Goal: Task Accomplishment & Management: Use online tool/utility

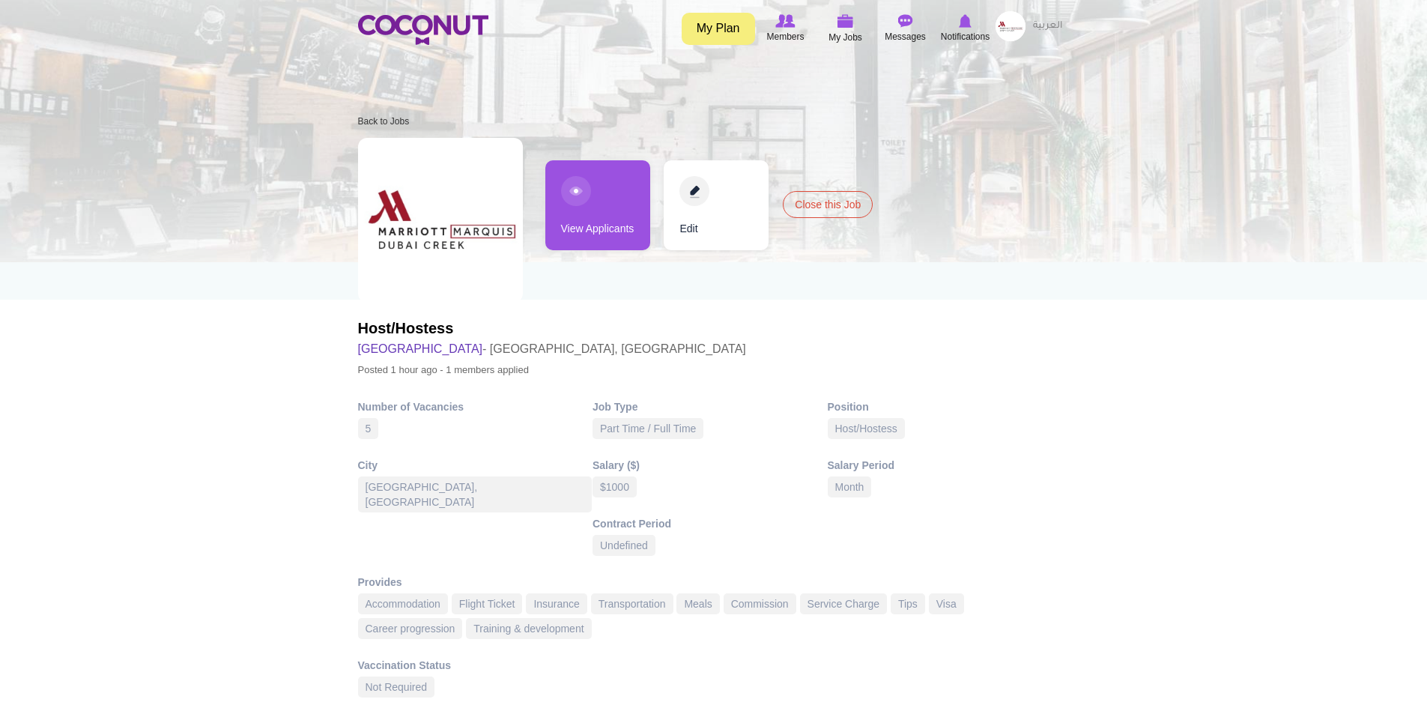
click at [589, 190] on link "View Applicants" at bounding box center [598, 205] width 105 height 90
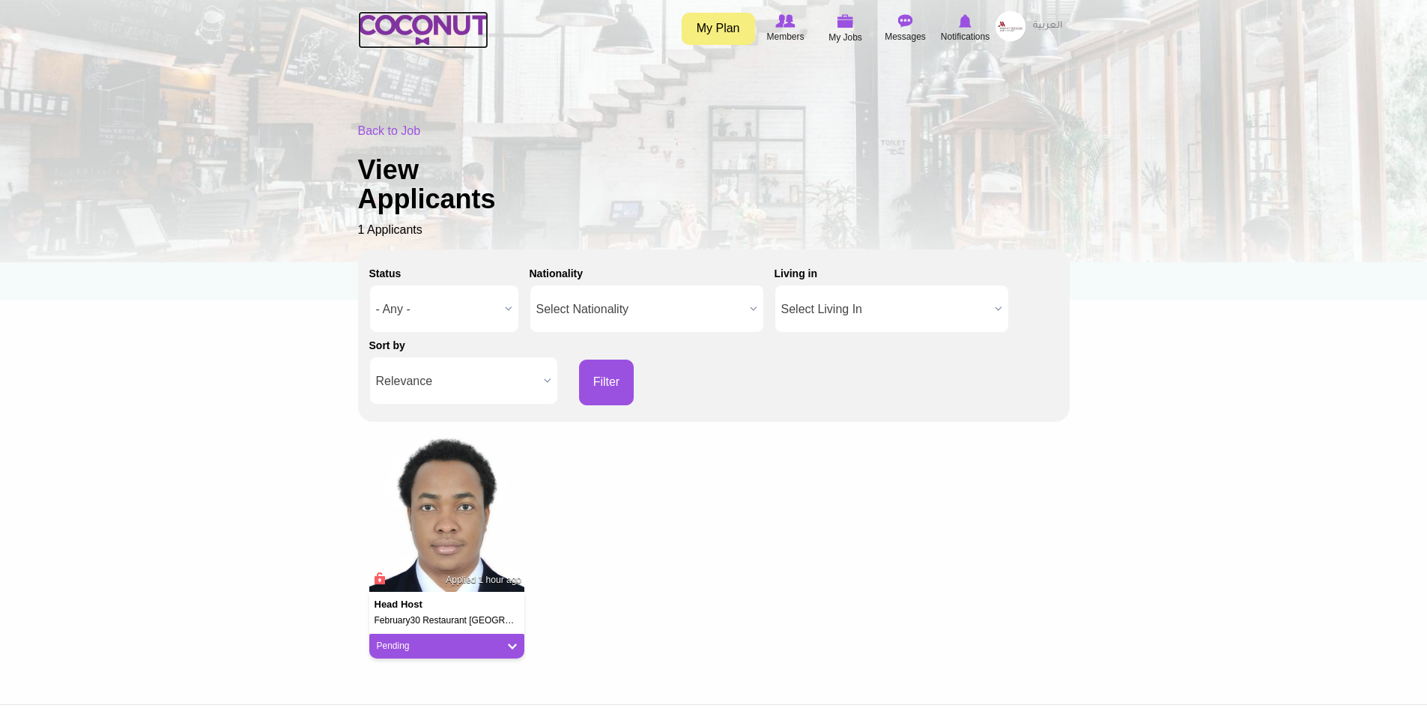
click at [439, 26] on img at bounding box center [423, 30] width 130 height 30
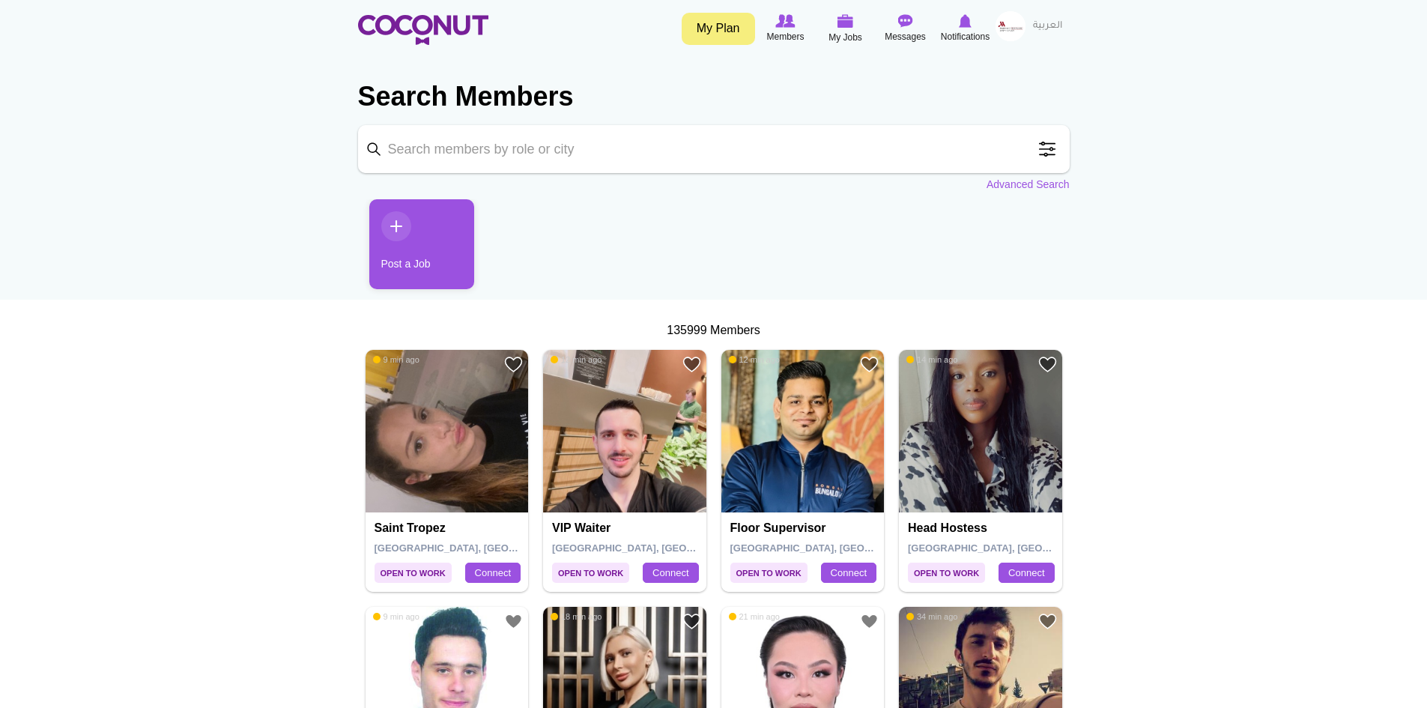
click at [1048, 148] on span at bounding box center [1048, 149] width 30 height 30
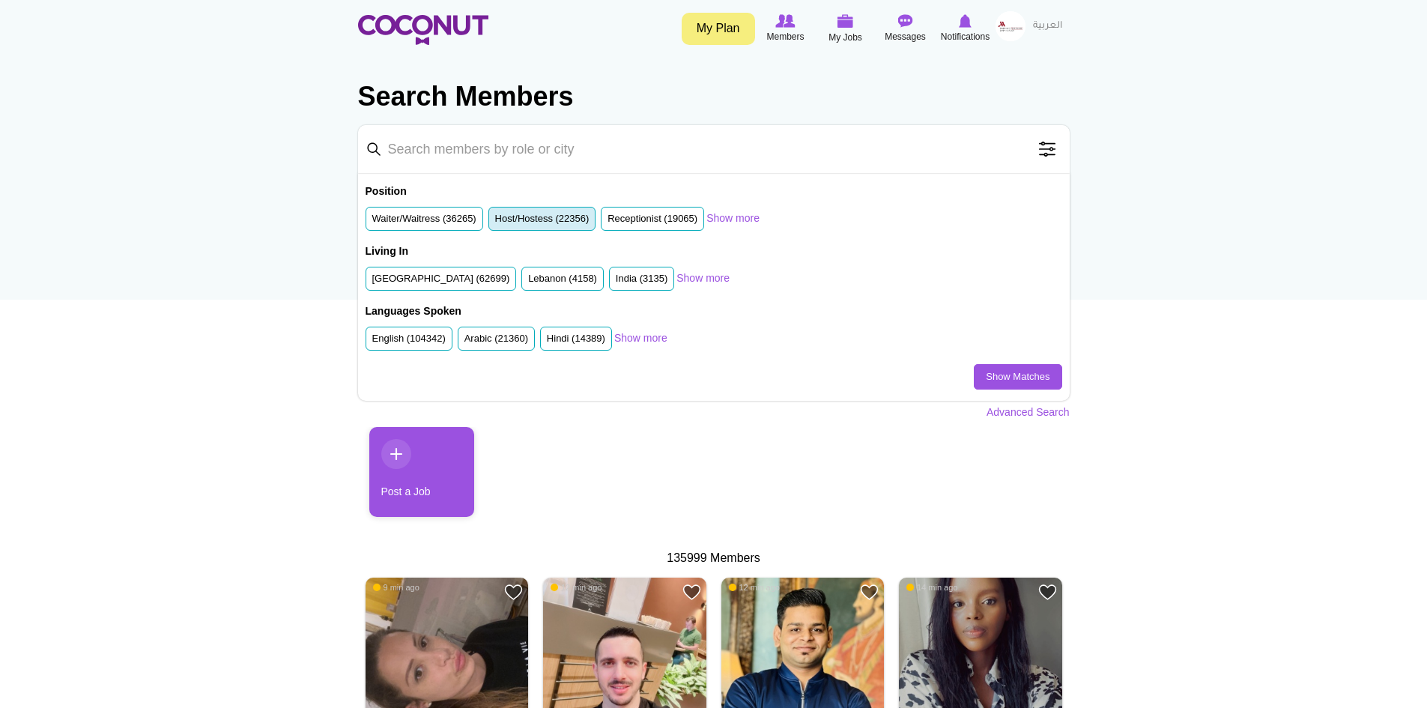
click at [546, 216] on label "Host/Hostess (22356)" at bounding box center [542, 219] width 94 height 14
click at [495, 222] on input "Host/Hostess (22356)" at bounding box center [495, 222] width 0 height 0
click at [1005, 414] on link "Advanced Search" at bounding box center [1028, 412] width 83 height 15
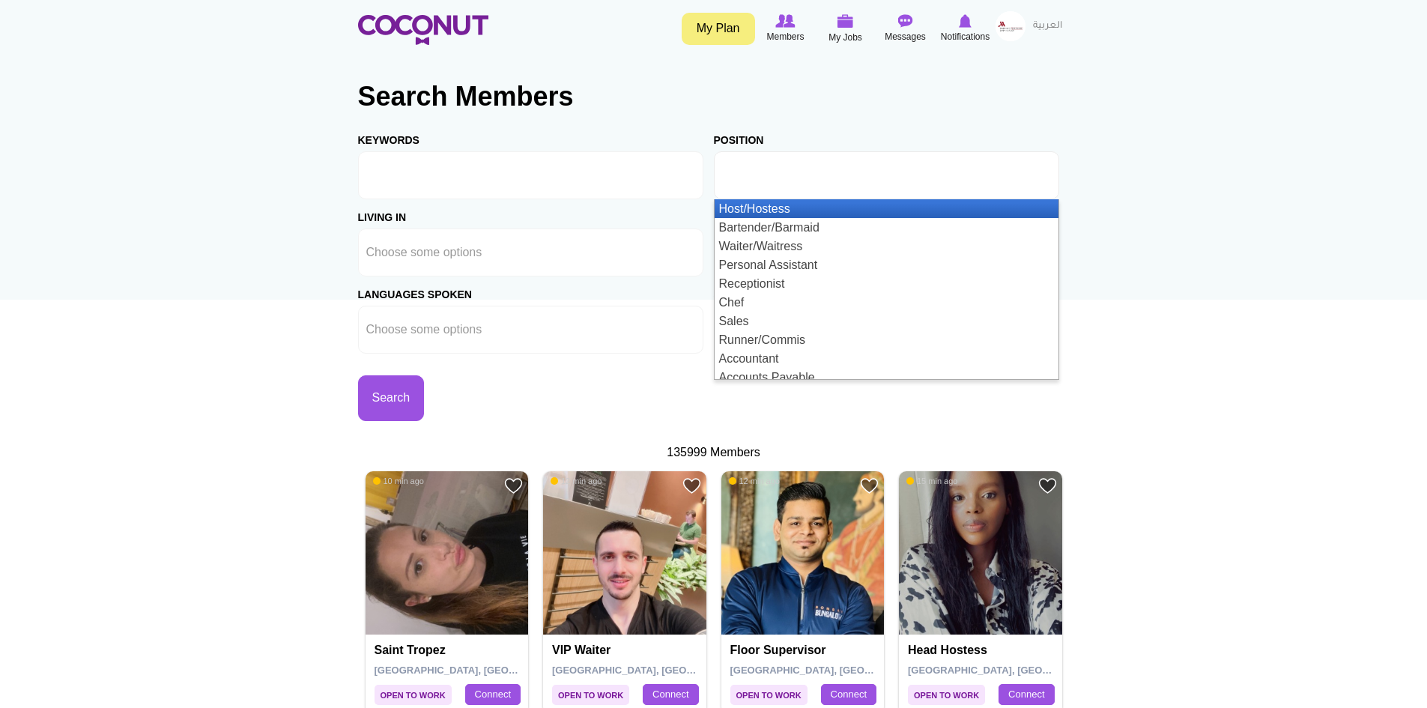
click at [806, 175] on input "text" at bounding box center [789, 175] width 135 height 13
click at [802, 211] on li "Host/Hostess" at bounding box center [887, 208] width 344 height 19
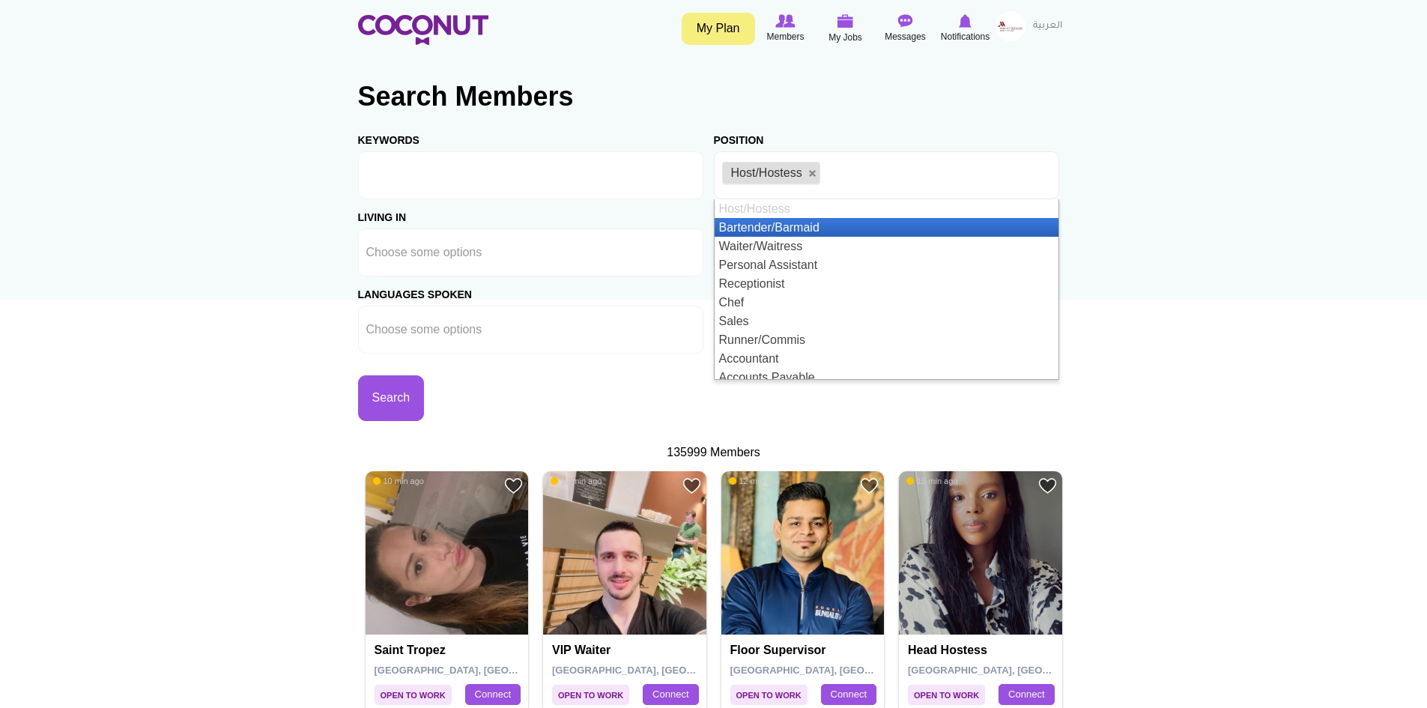
click at [585, 379] on div "Search" at bounding box center [536, 387] width 356 height 67
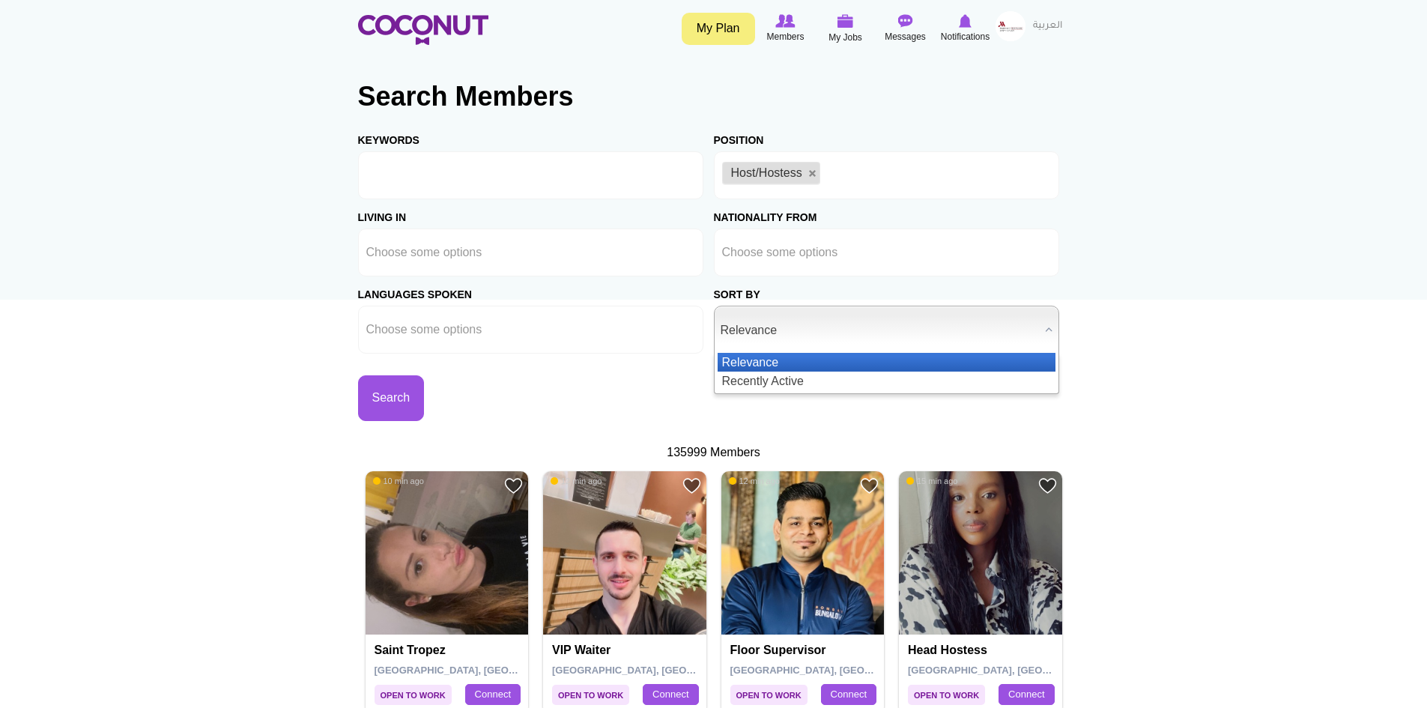
click at [751, 330] on span "Relevance" at bounding box center [880, 330] width 318 height 48
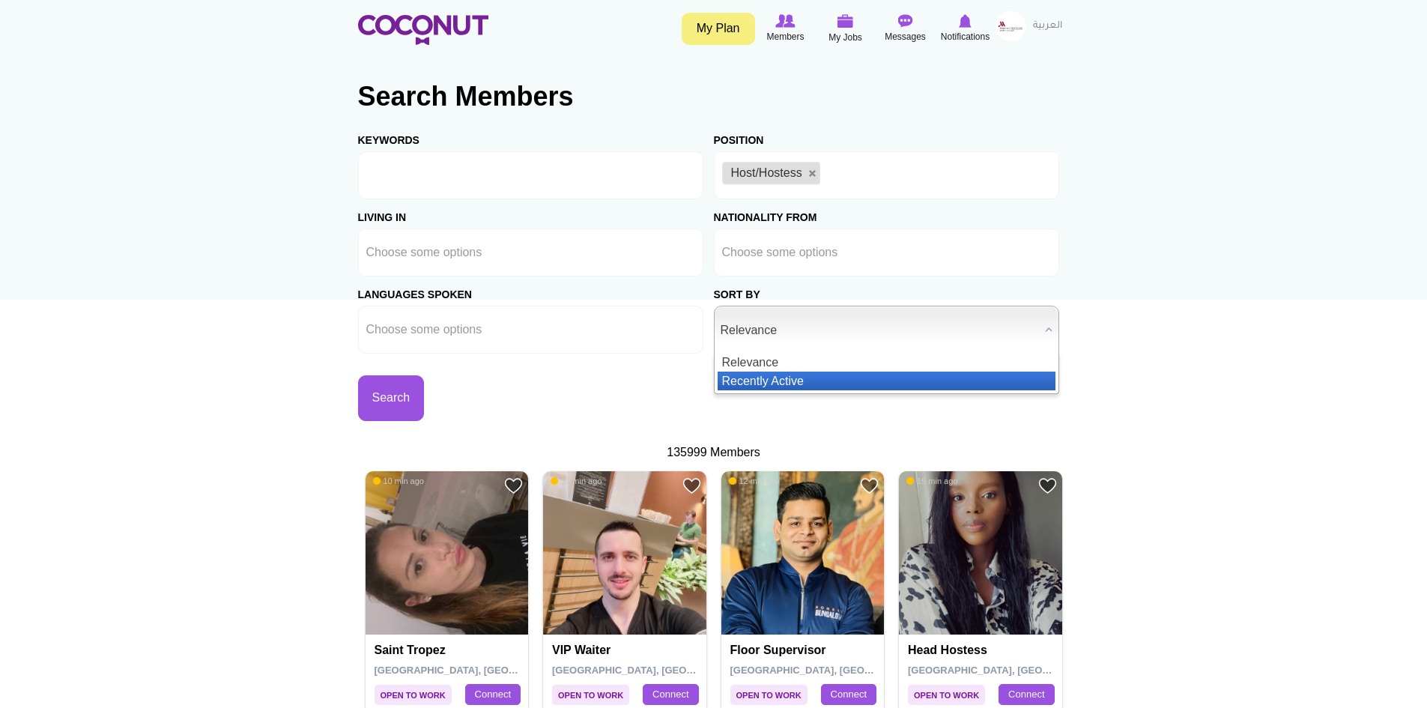
click at [752, 378] on li "Recently Active" at bounding box center [887, 381] width 338 height 19
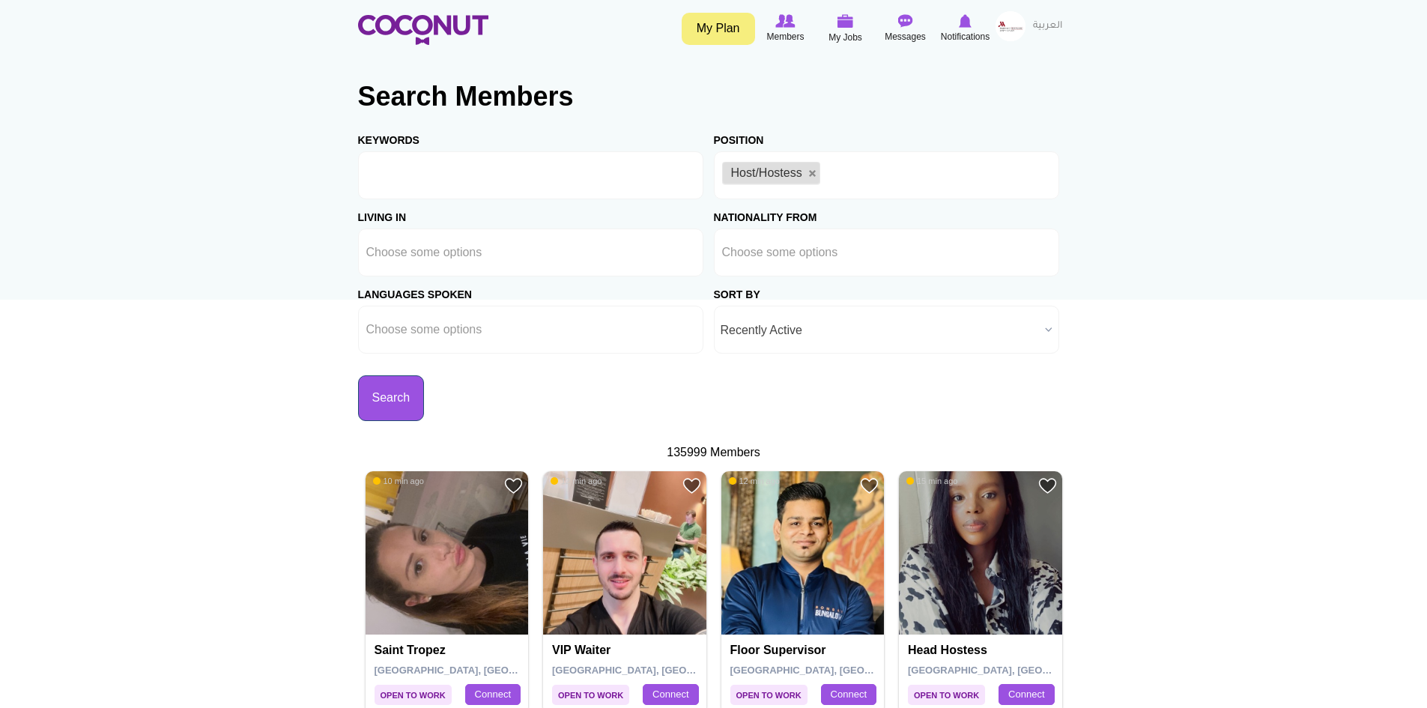
click at [390, 408] on button "Search" at bounding box center [391, 398] width 67 height 46
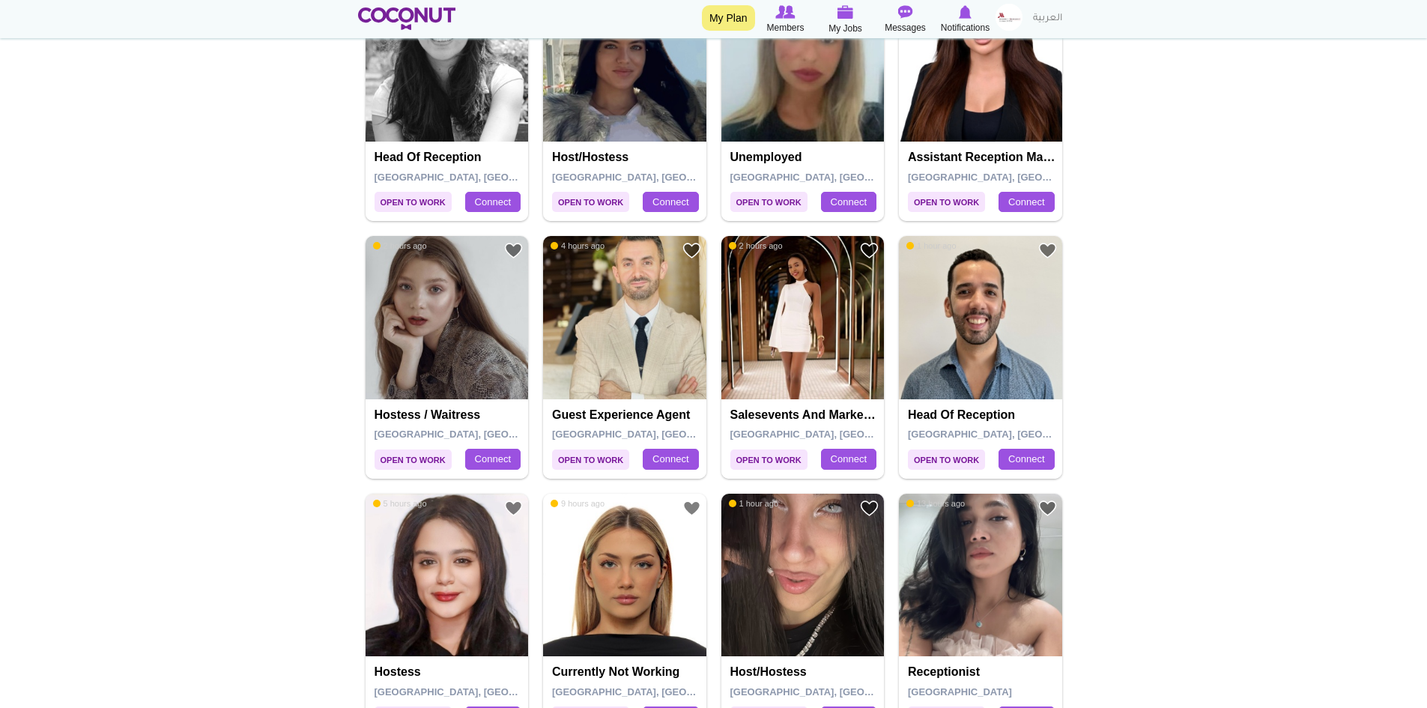
scroll to position [824, 0]
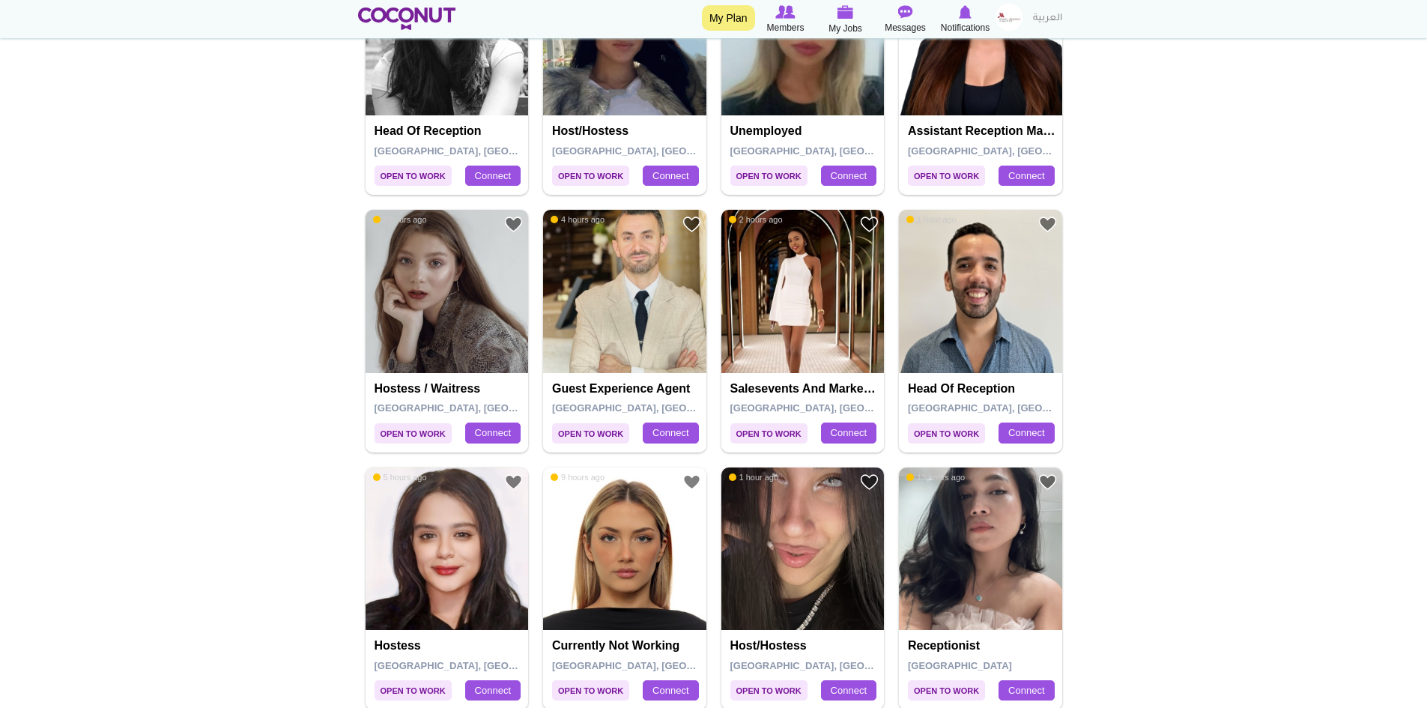
click at [800, 303] on img at bounding box center [803, 291] width 163 height 163
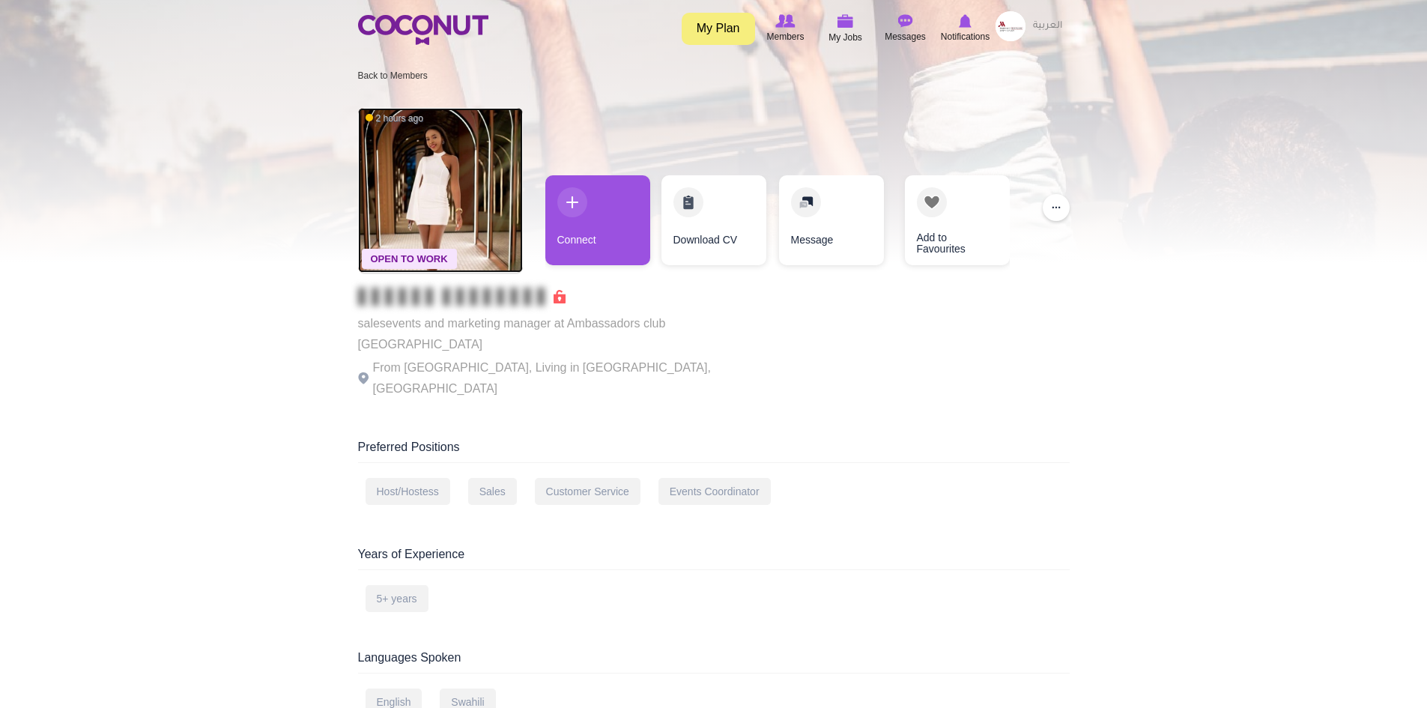
click at [454, 180] on img at bounding box center [440, 190] width 165 height 165
